Goal: Task Accomplishment & Management: Use online tool/utility

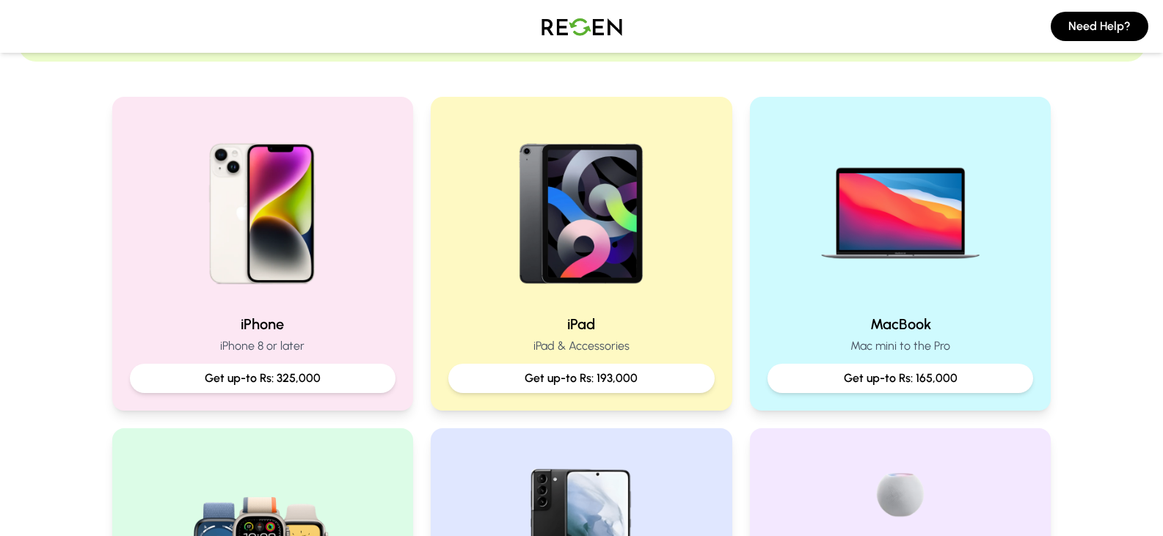
scroll to position [274, 0]
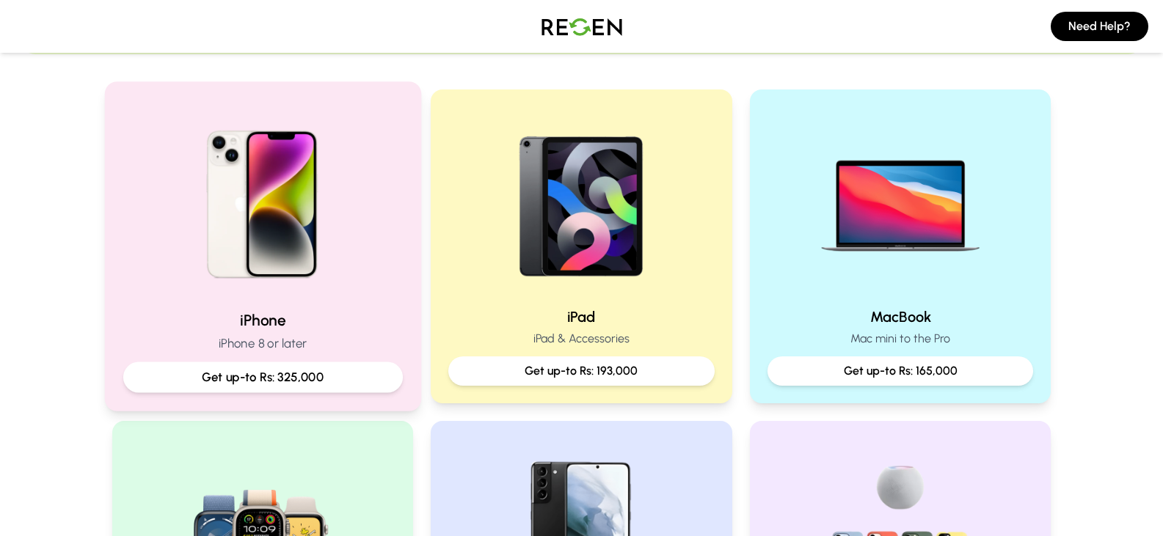
click at [288, 236] on img at bounding box center [262, 199] width 197 height 197
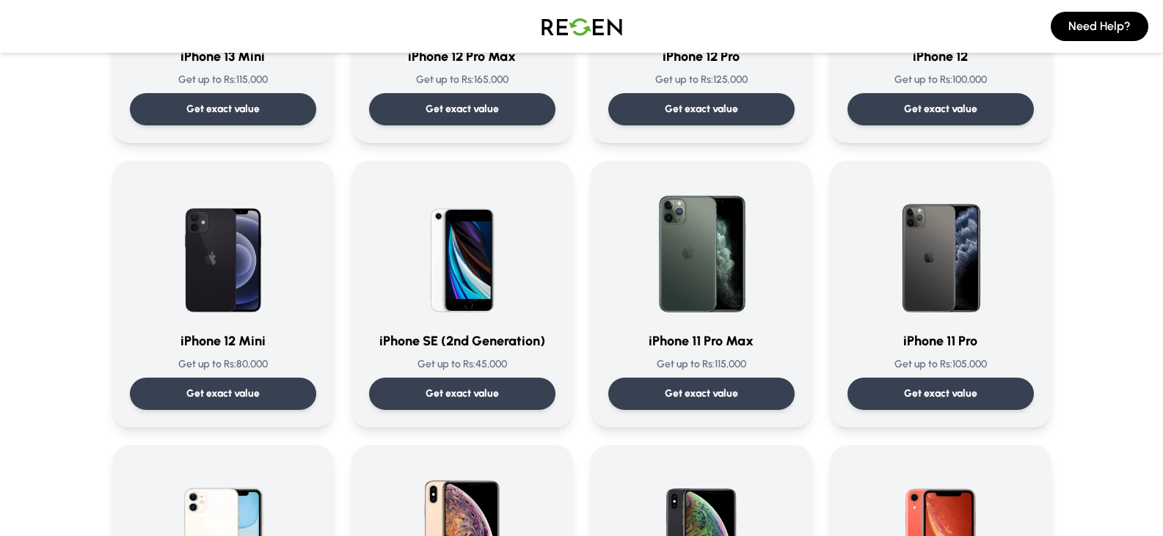
scroll to position [946, 0]
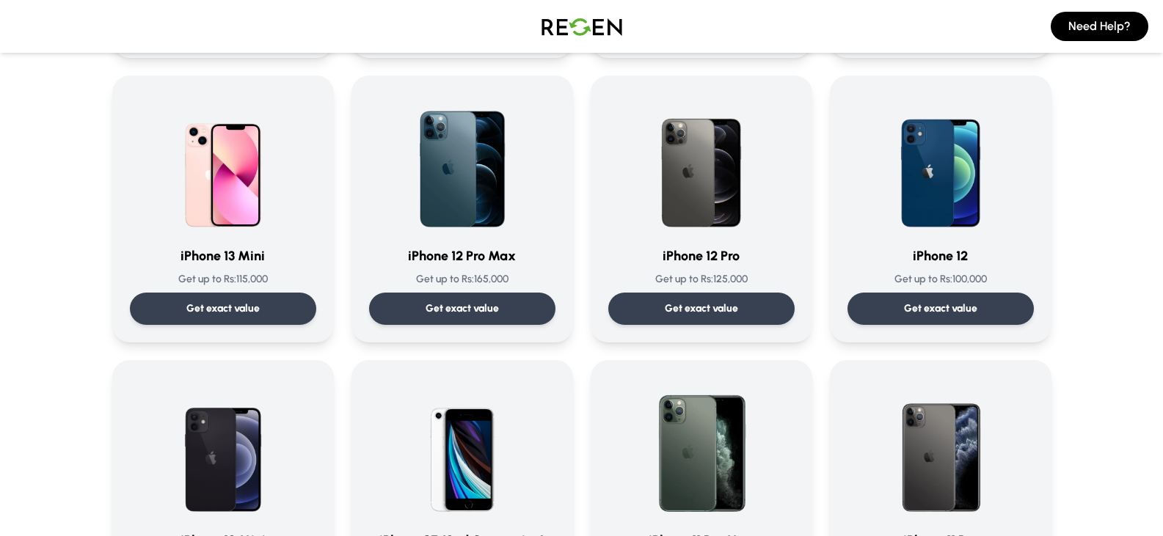
click at [1143, 236] on div "Choose Your iPhone iPhone 15 Pro Max Get up to Rs: 325,000 Get exact value iPho…" at bounding box center [581, 182] width 1127 height 2157
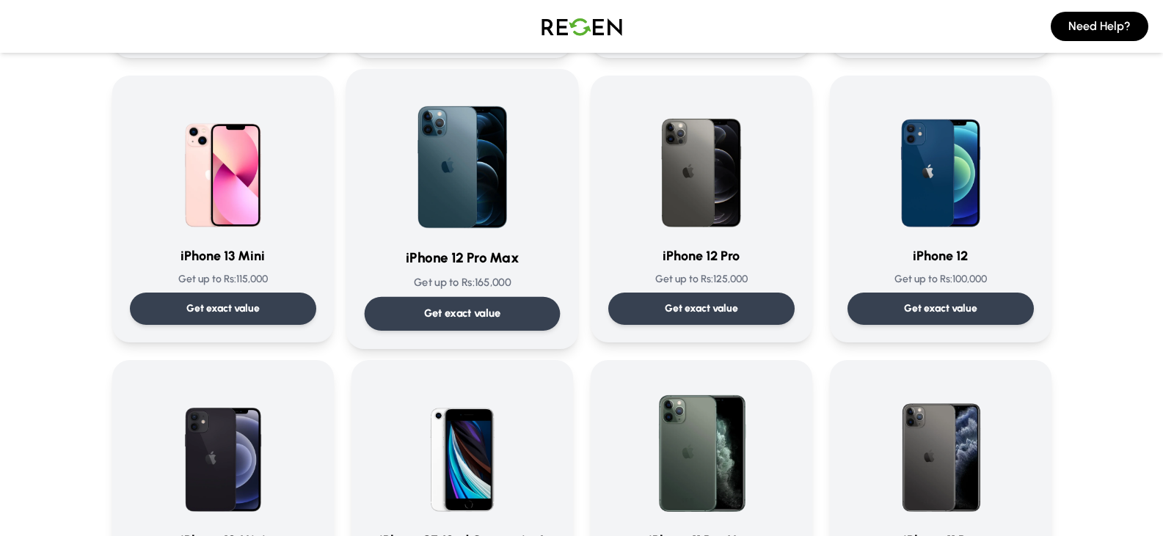
click at [472, 309] on p "Get exact value" at bounding box center [461, 313] width 77 height 15
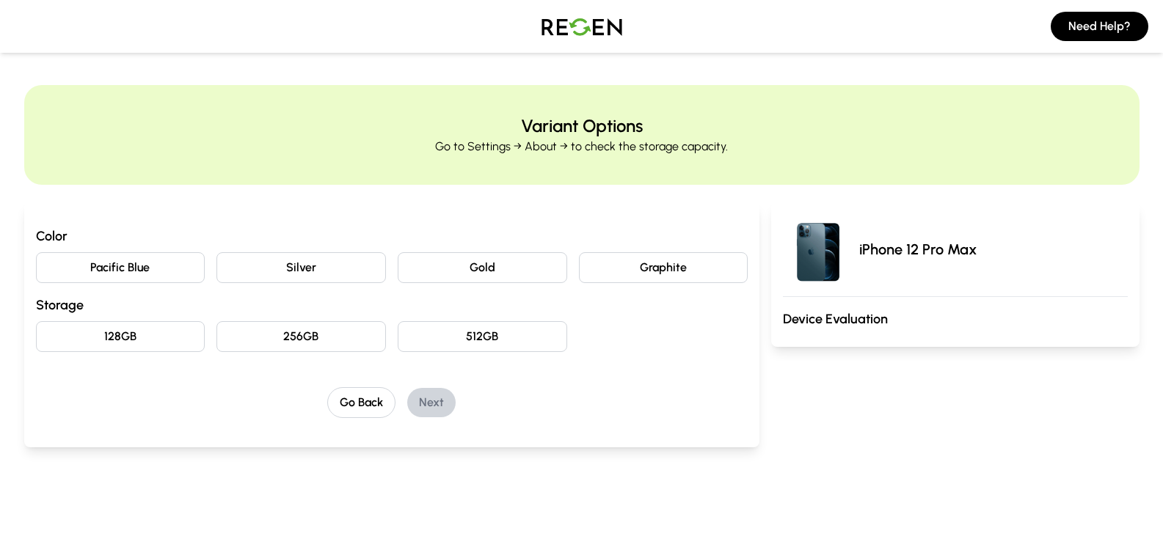
click at [169, 261] on button "Pacific Blue" at bounding box center [121, 267] width 170 height 31
click at [316, 332] on button "256GB" at bounding box center [301, 336] width 170 height 31
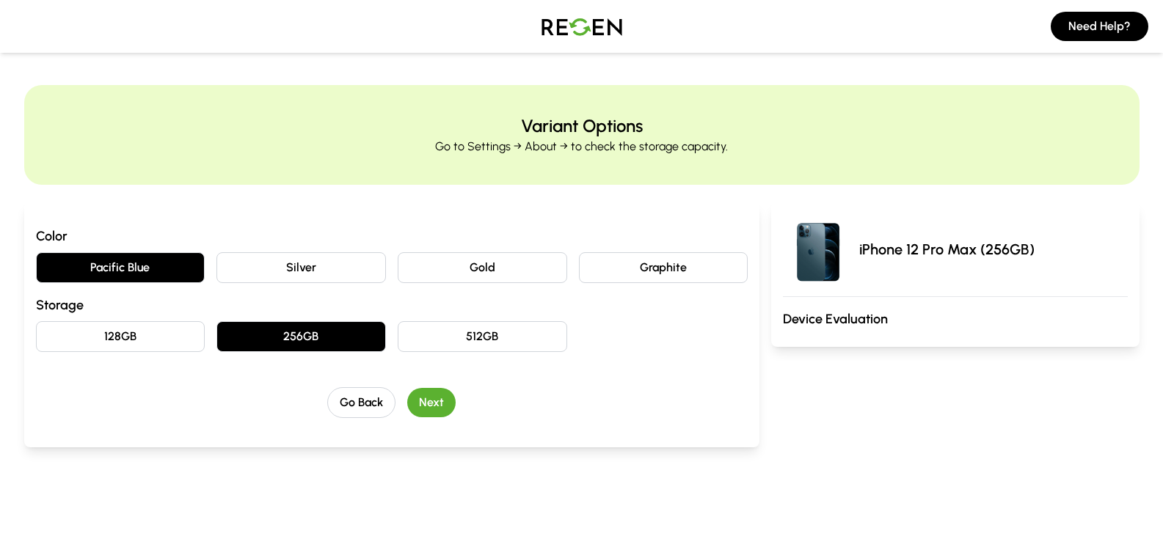
click at [438, 399] on button "Next" at bounding box center [431, 402] width 48 height 29
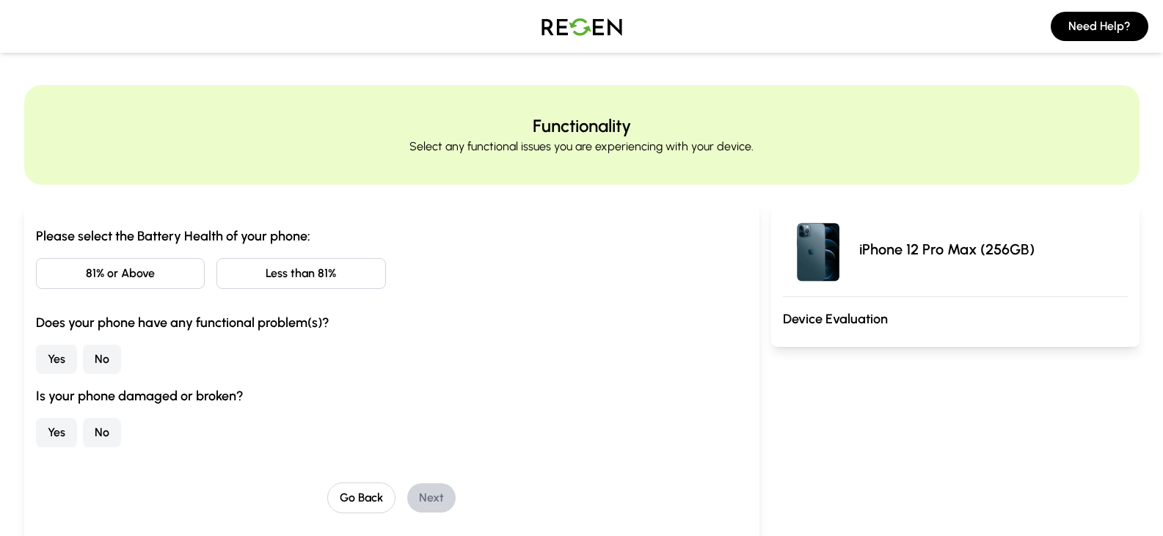
click at [177, 269] on button "81% or Above" at bounding box center [121, 273] width 170 height 31
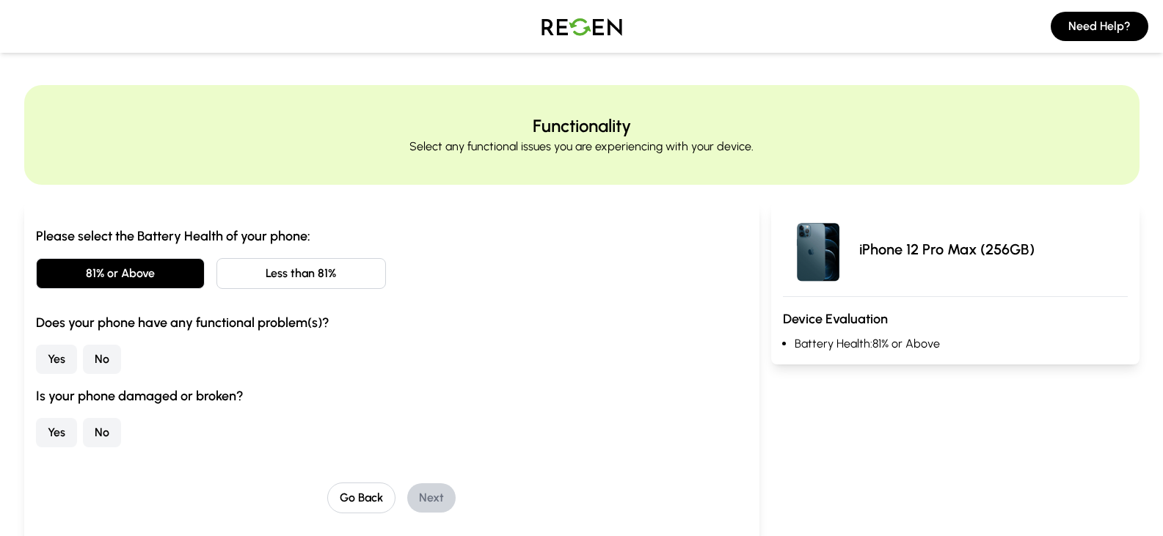
click at [108, 360] on button "No" at bounding box center [102, 359] width 38 height 29
click at [94, 433] on button "No" at bounding box center [102, 432] width 38 height 29
click at [429, 497] on button "Next" at bounding box center [431, 498] width 48 height 29
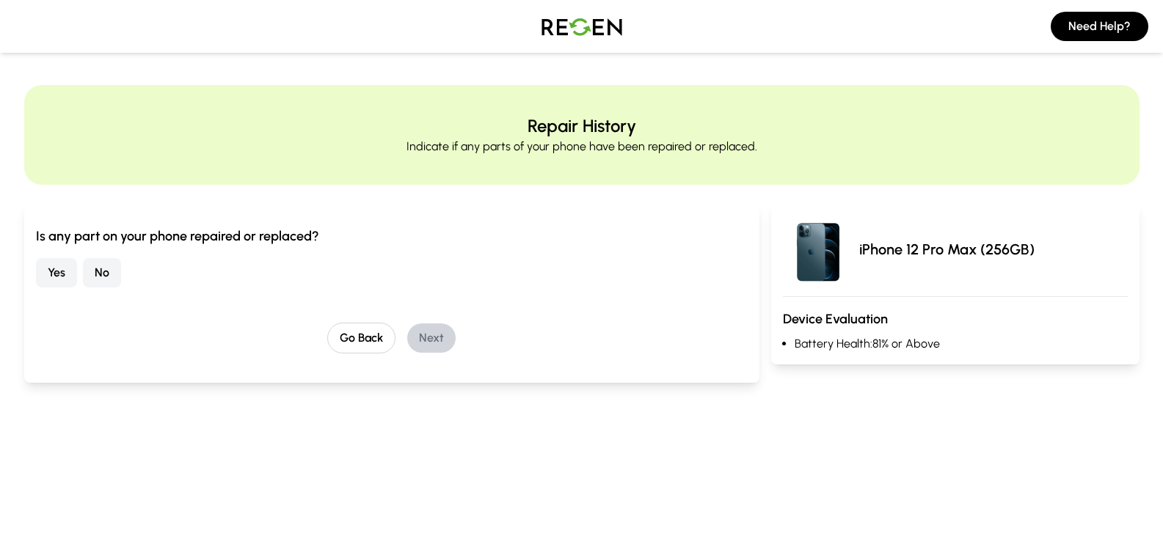
click at [62, 273] on button "Yes" at bounding box center [56, 272] width 41 height 29
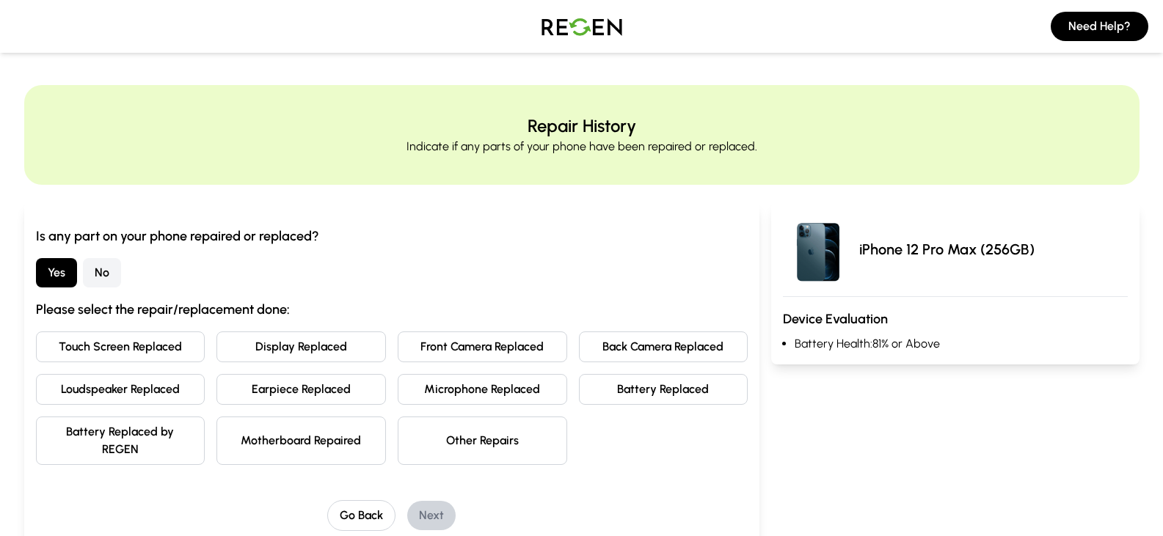
click at [663, 344] on button "Back Camera Replaced" at bounding box center [664, 347] width 170 height 31
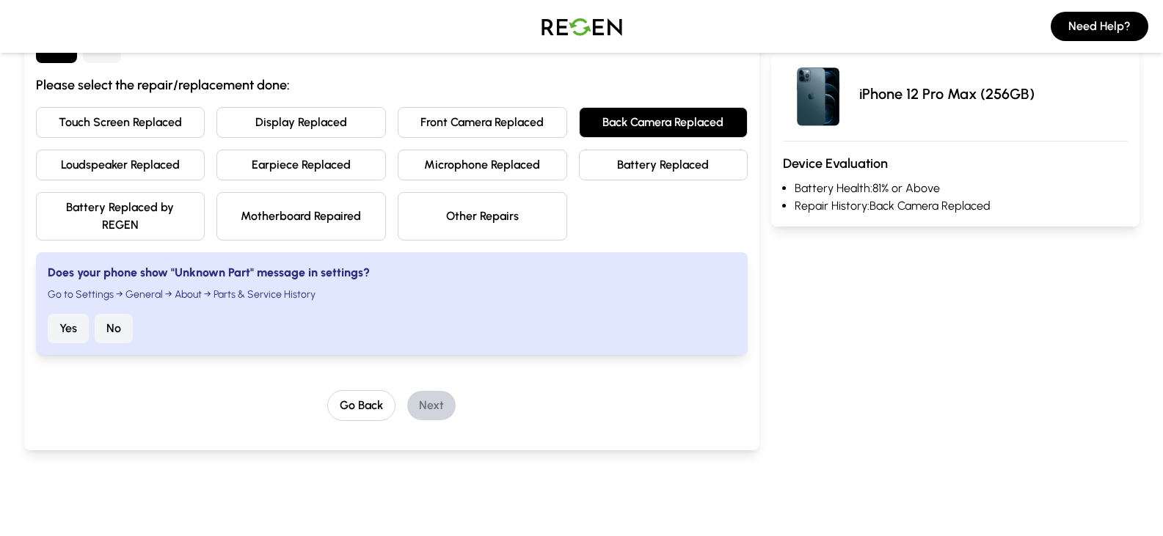
scroll to position [227, 0]
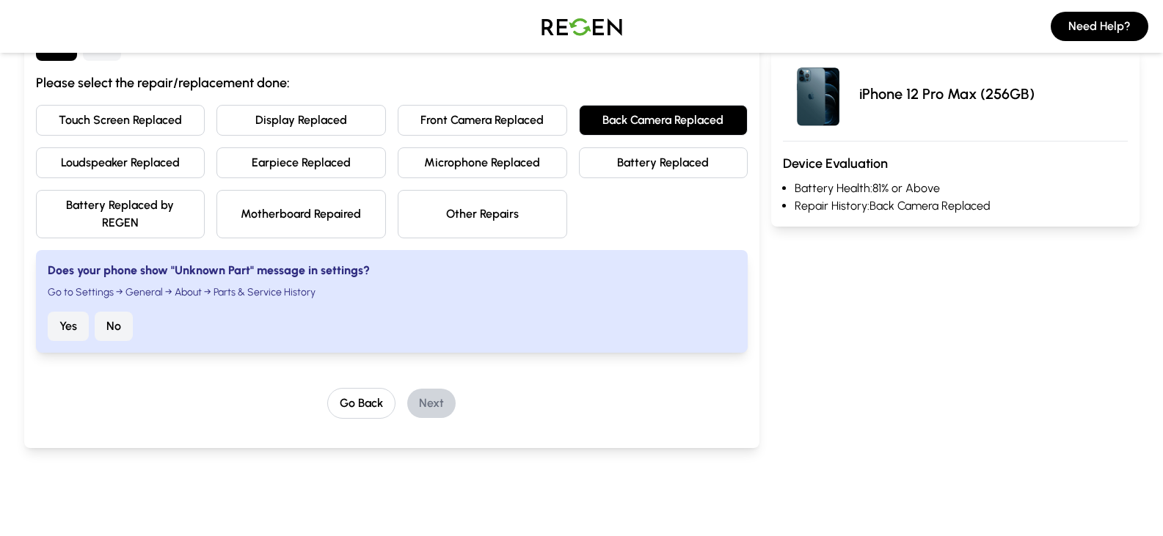
click at [121, 324] on button "No" at bounding box center [114, 326] width 38 height 29
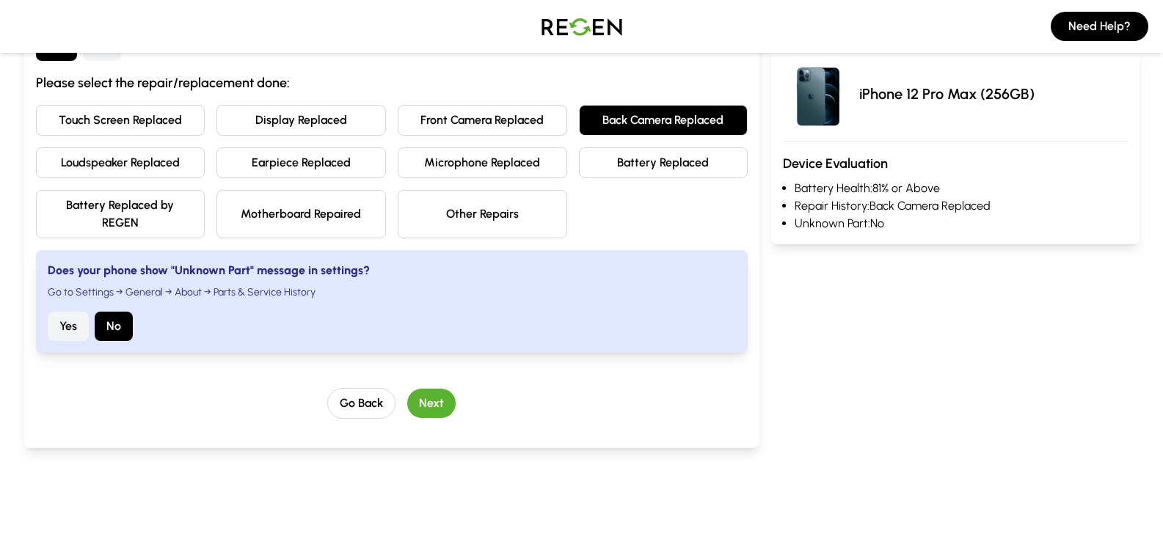
click at [436, 404] on button "Next" at bounding box center [431, 403] width 48 height 29
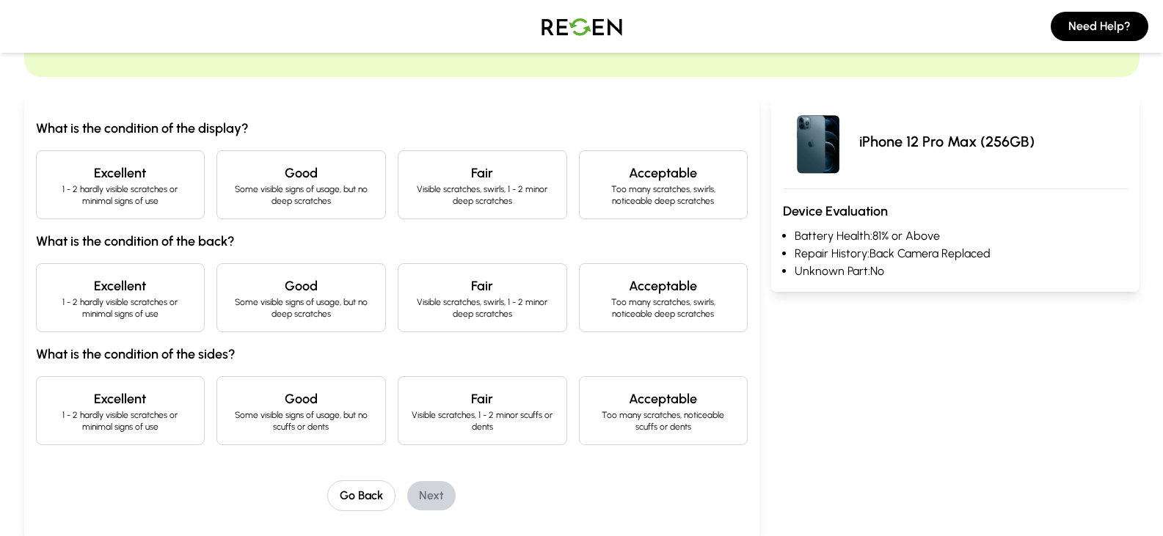
scroll to position [112, 0]
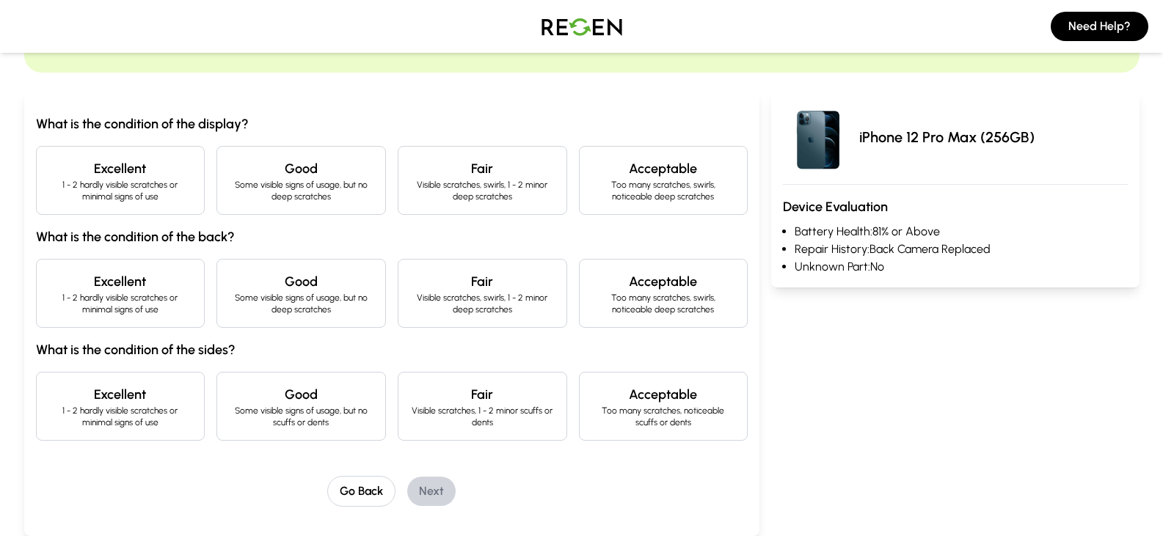
click at [143, 184] on p "1 - 2 hardly visible scratches or minimal signs of use" at bounding box center [120, 190] width 145 height 23
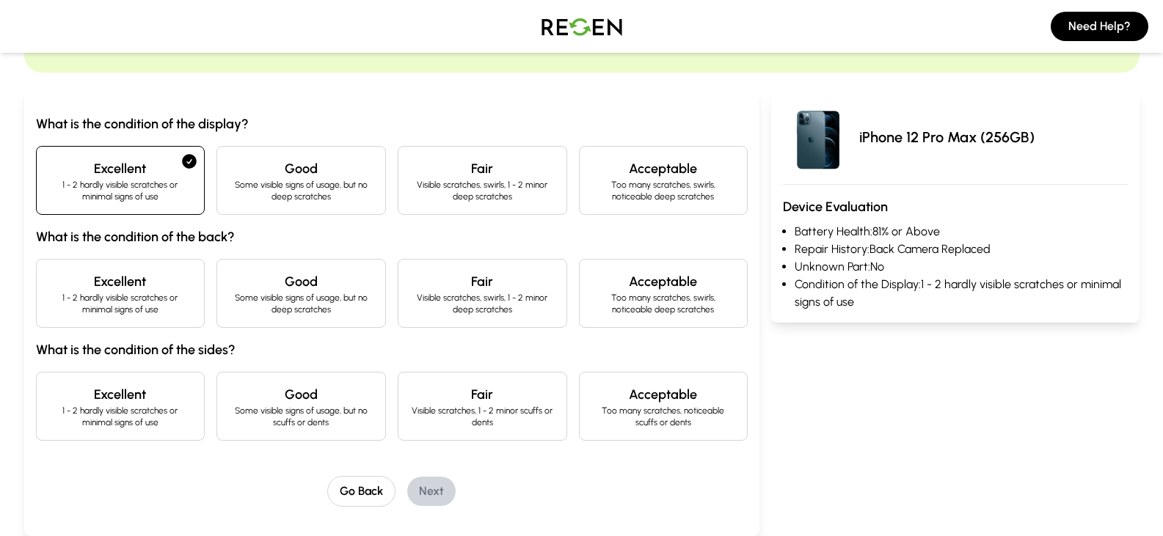
click at [131, 281] on h4 "Excellent" at bounding box center [120, 282] width 145 height 21
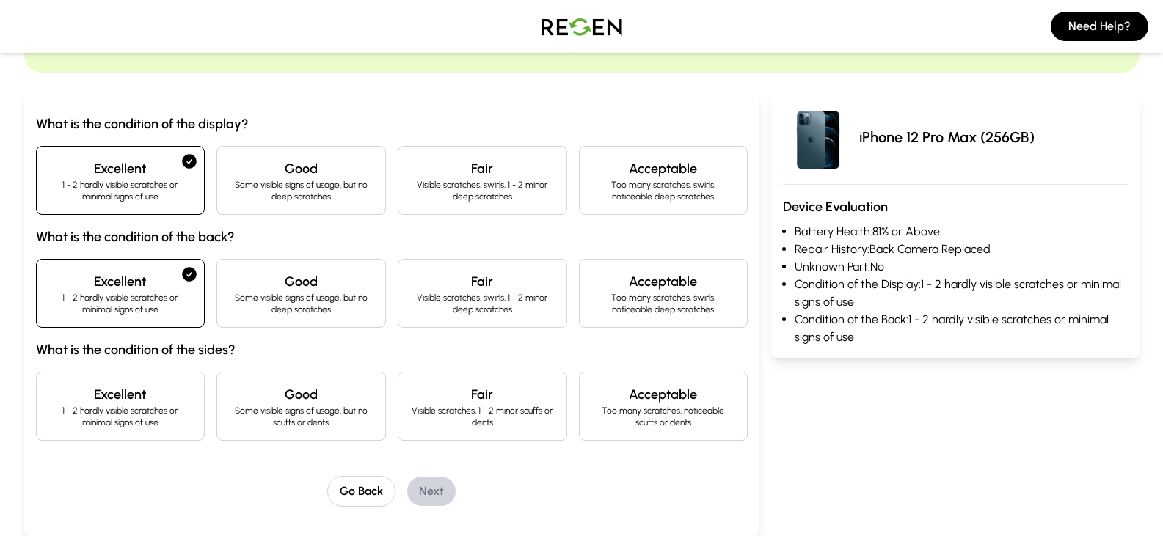
click at [127, 392] on h4 "Excellent" at bounding box center [120, 395] width 145 height 21
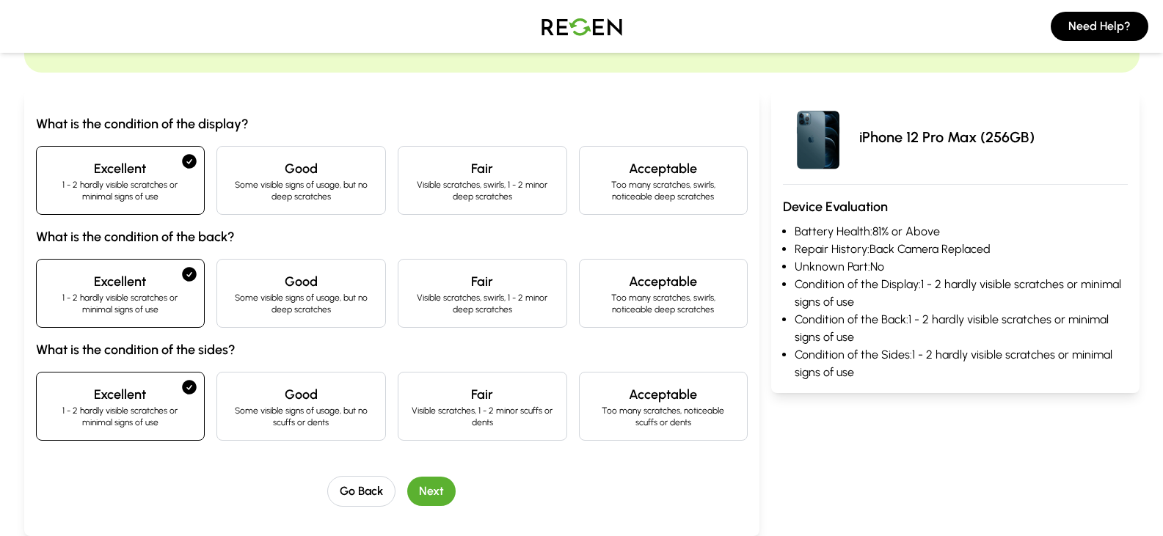
click at [434, 488] on button "Next" at bounding box center [431, 491] width 48 height 29
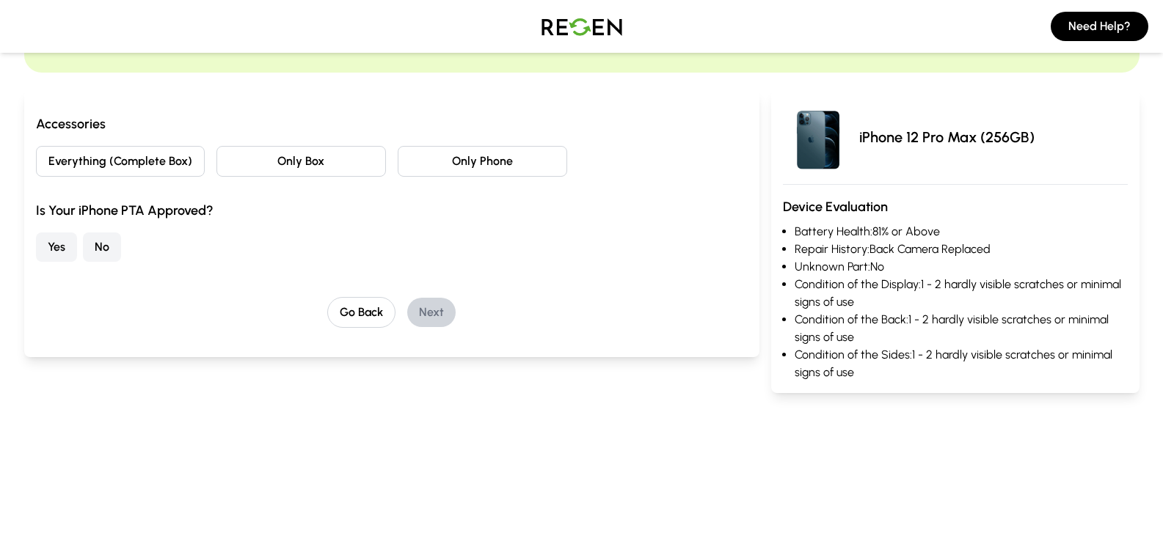
click at [106, 247] on button "No" at bounding box center [102, 247] width 38 height 29
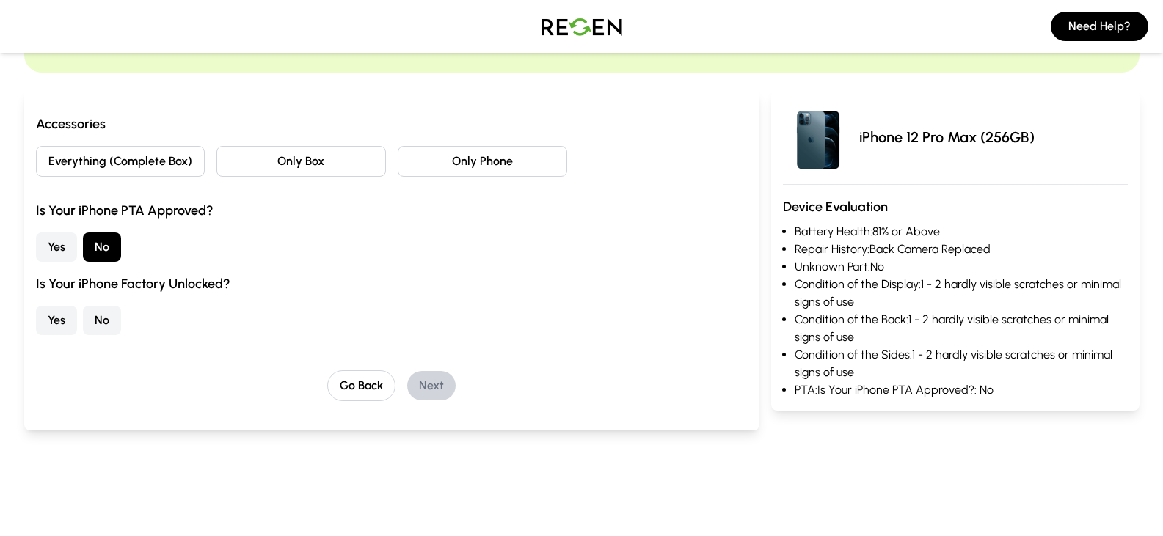
click at [53, 321] on button "Yes" at bounding box center [56, 320] width 41 height 29
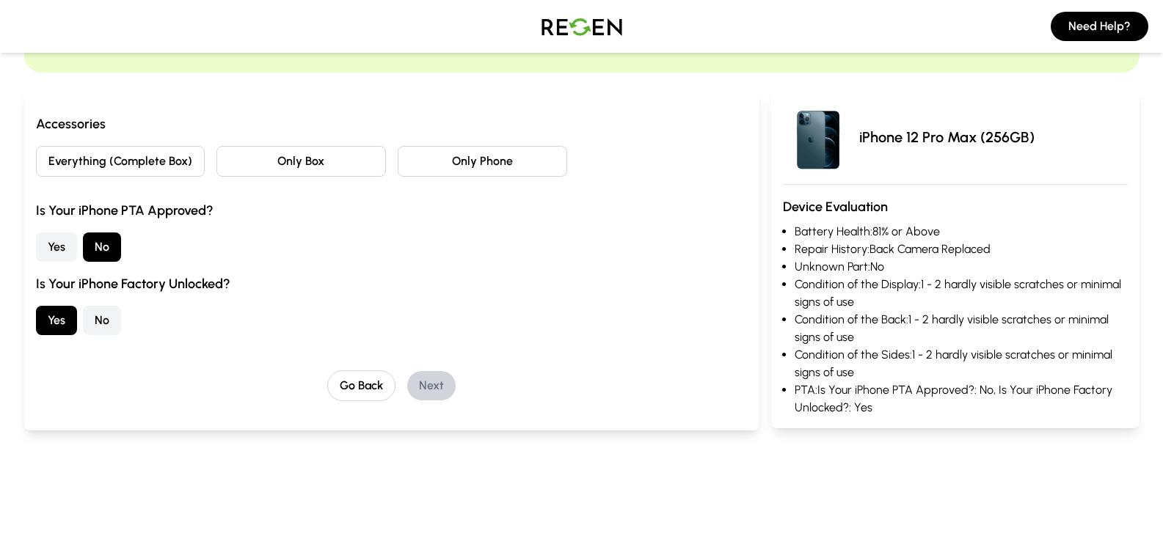
click at [478, 159] on button "Only Phone" at bounding box center [483, 161] width 170 height 31
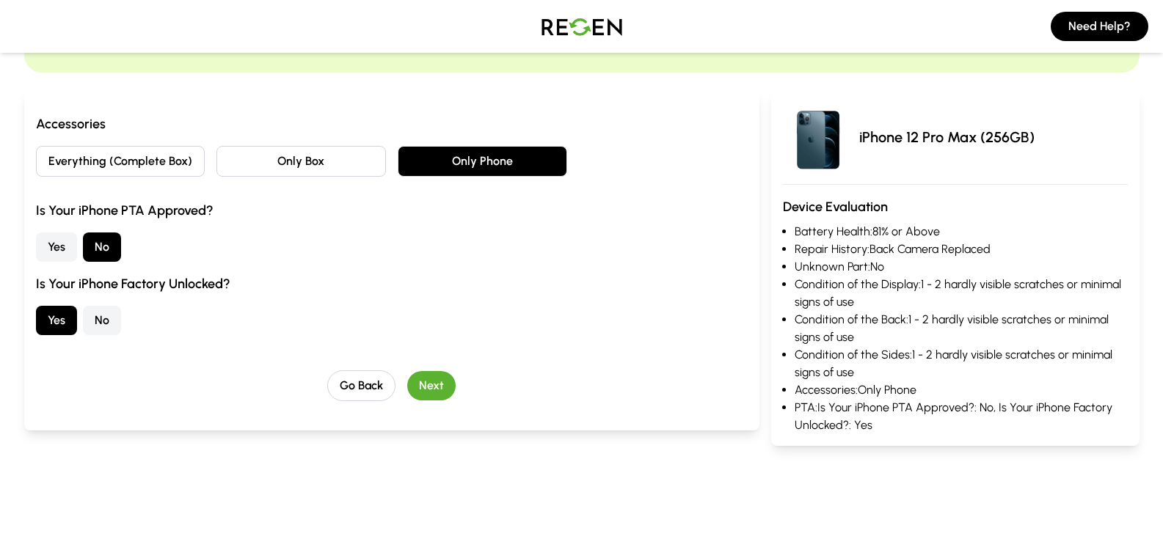
click at [436, 378] on button "Next" at bounding box center [431, 385] width 48 height 29
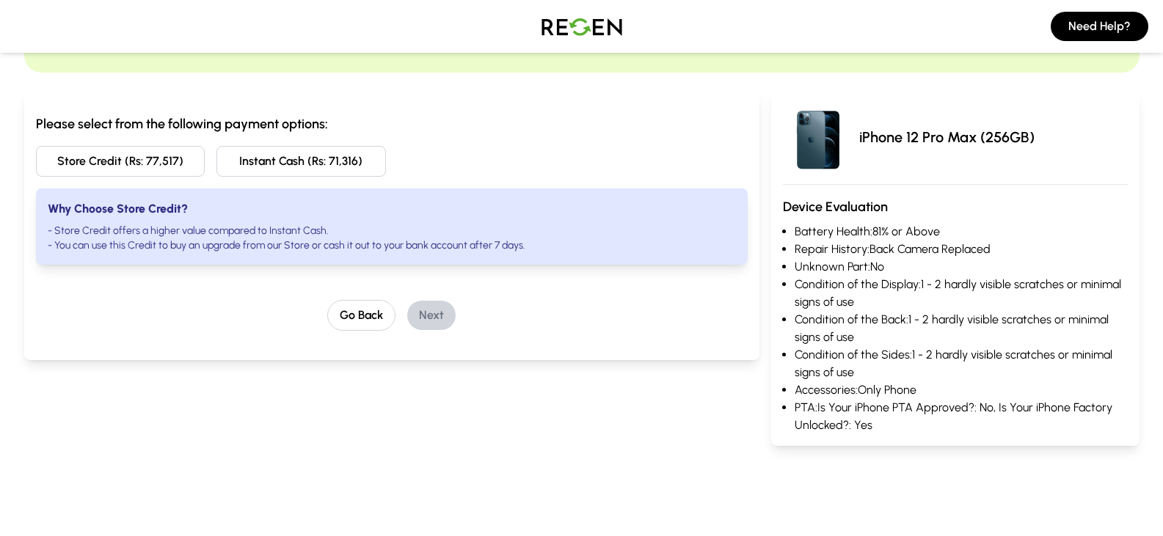
click at [139, 150] on button "Store Credit (Rs: 77,517)" at bounding box center [121, 161] width 170 height 31
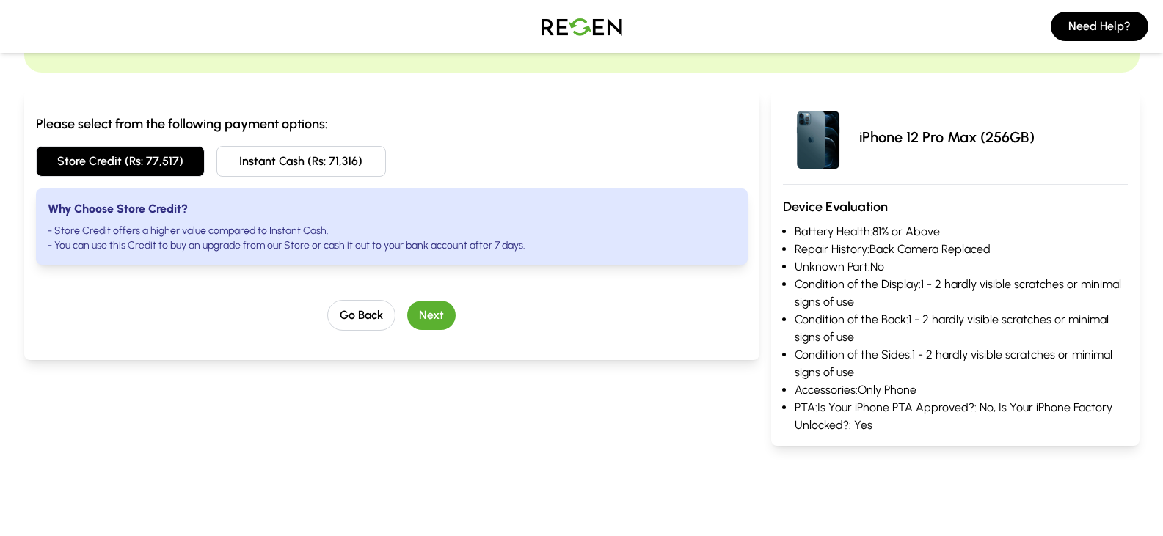
click at [431, 309] on button "Next" at bounding box center [431, 315] width 48 height 29
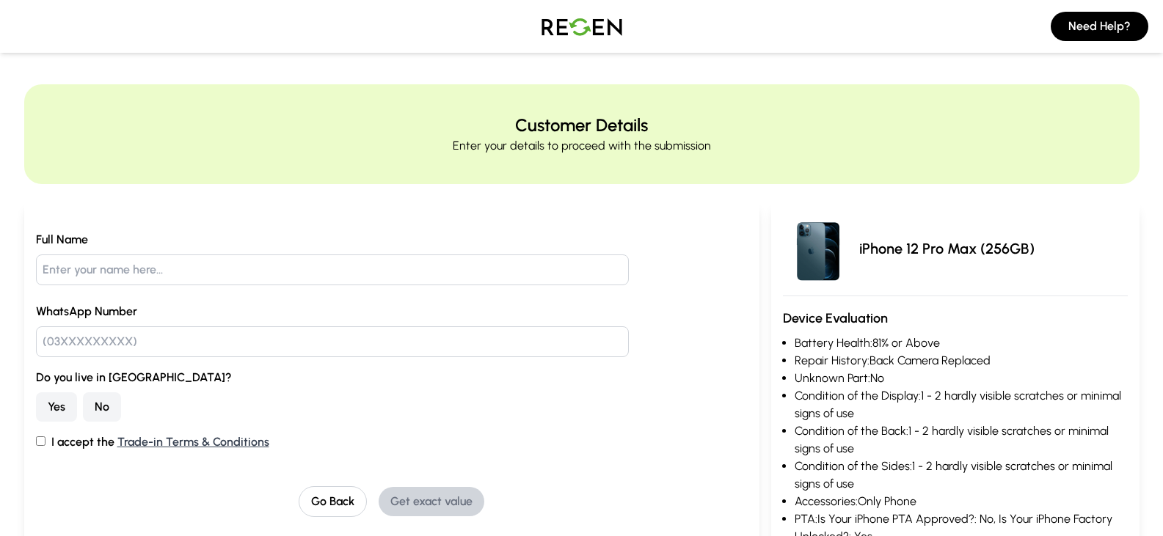
scroll to position [0, 0]
